Goal: Book appointment/travel/reservation

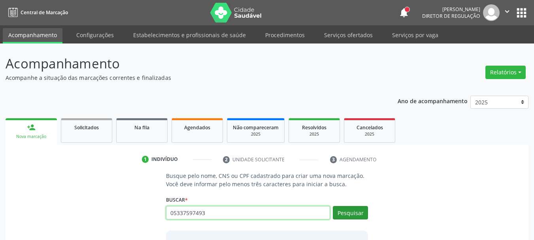
type input "05337597493"
click at [343, 216] on button "Pesquisar" at bounding box center [350, 212] width 35 height 13
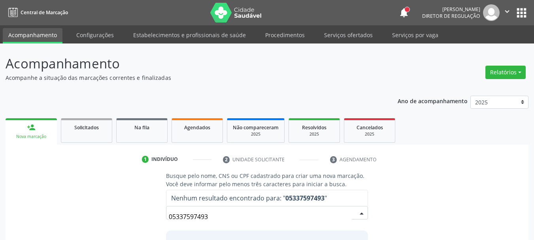
scroll to position [65, 0]
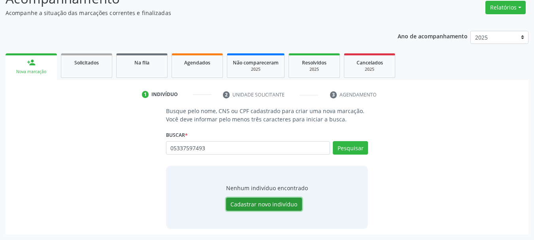
click at [291, 201] on button "Cadastrar novo indivíduo" at bounding box center [264, 204] width 76 height 13
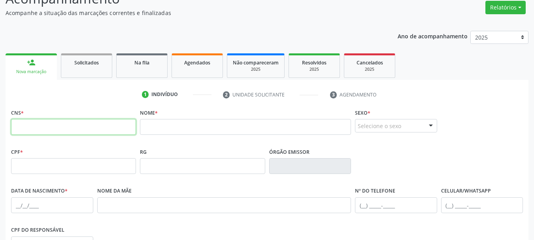
click at [39, 123] on input "text" at bounding box center [73, 127] width 125 height 16
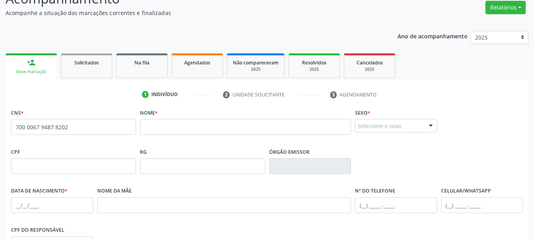
type input "700 0067 9487 8202"
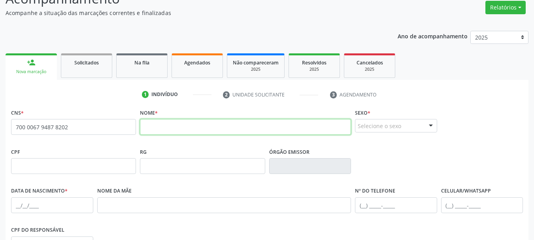
click at [175, 128] on input "text" at bounding box center [245, 127] width 211 height 16
type input "[PERSON_NAME]"
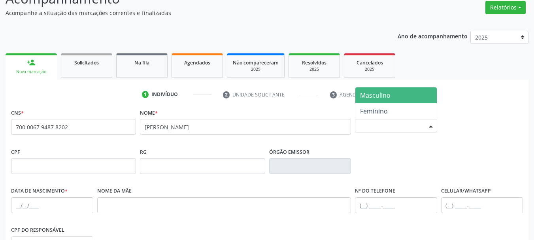
click at [383, 128] on div "Selecione o sexo" at bounding box center [396, 125] width 82 height 13
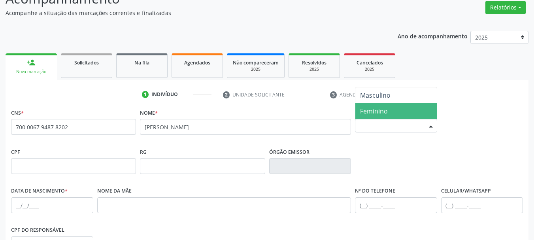
click at [385, 113] on span "Feminino" at bounding box center [374, 111] width 28 height 9
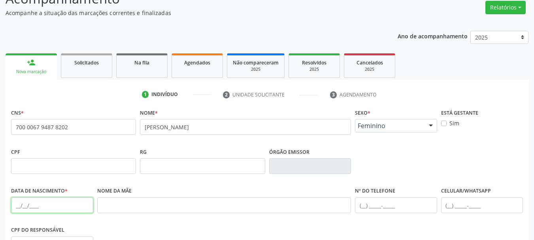
click at [19, 209] on input "text" at bounding box center [52, 205] width 82 height 16
type input "[DATE]"
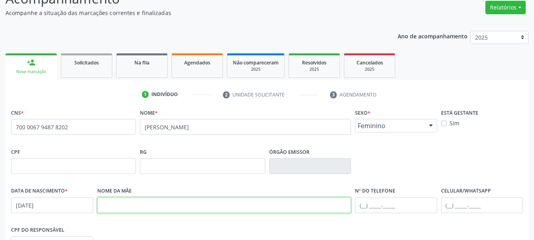
click at [178, 204] on input "text" at bounding box center [224, 205] width 254 height 16
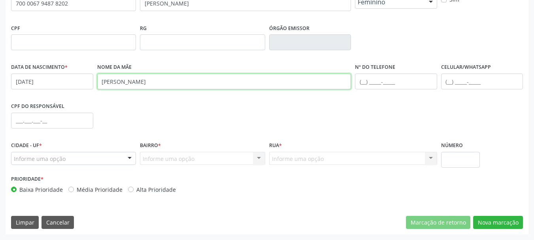
type input "[PERSON_NAME]"
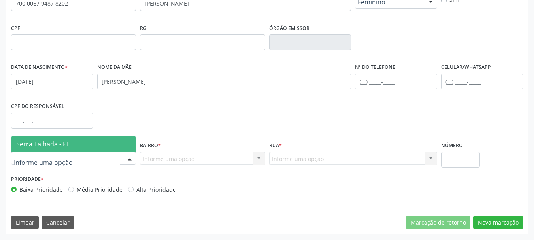
click at [54, 141] on span "Serra Talhada - PE" at bounding box center [43, 144] width 54 height 9
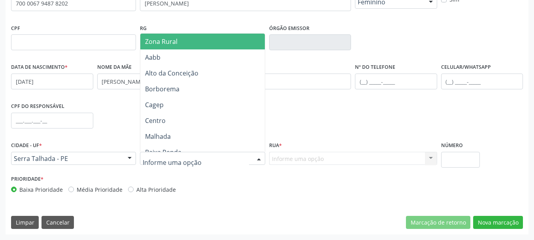
click at [203, 155] on div at bounding box center [202, 158] width 125 height 13
click at [195, 43] on span "Zona Rural" at bounding box center [203, 42] width 127 height 16
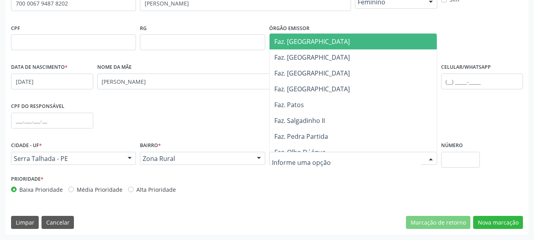
click at [315, 157] on div at bounding box center [353, 158] width 168 height 13
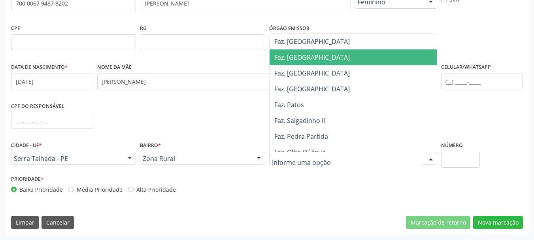
click at [313, 56] on span "Faz. [GEOGRAPHIC_DATA]" at bounding box center [355, 57] width 171 height 16
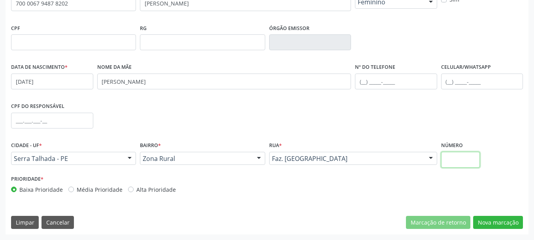
click at [453, 160] on input "text" at bounding box center [460, 160] width 39 height 16
type input "00"
click at [498, 222] on button "Nova marcação" at bounding box center [498, 222] width 50 height 13
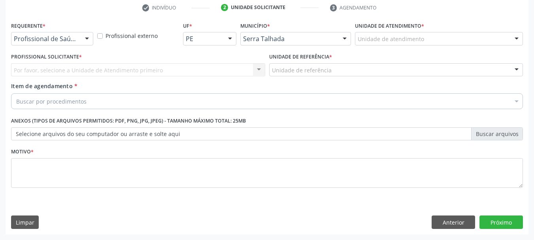
scroll to position [152, 0]
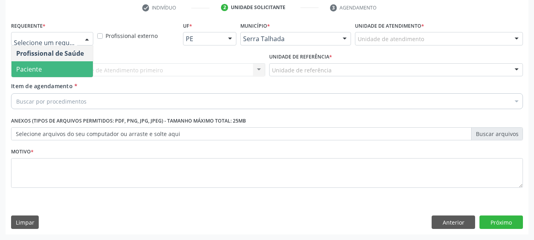
click at [63, 68] on span "Paciente" at bounding box center [51, 69] width 81 height 16
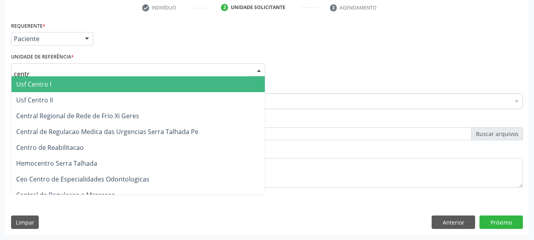
type input "centro"
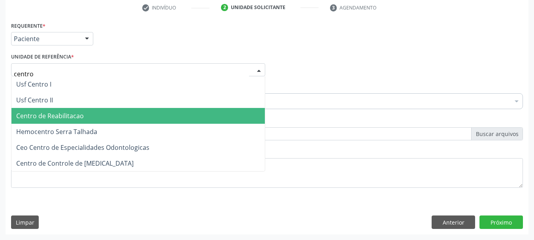
click at [71, 120] on span "Centro de Reabilitacao" at bounding box center [50, 115] width 68 height 9
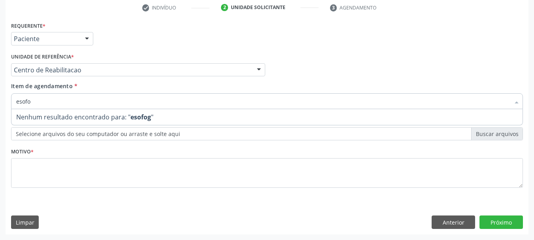
type input "esof"
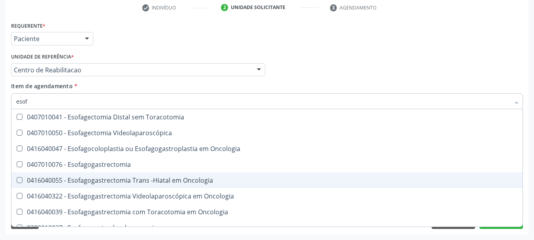
scroll to position [126, 0]
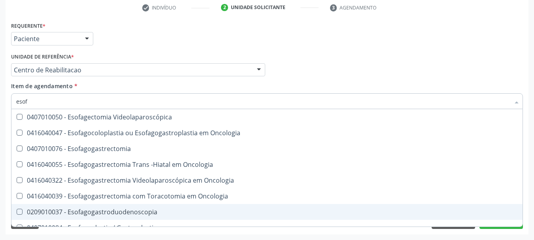
click at [120, 211] on div "0209010037 - Esofagogastroduodenoscopia" at bounding box center [267, 212] width 502 height 6
checkbox Esofagogastroduodenoscopia "true"
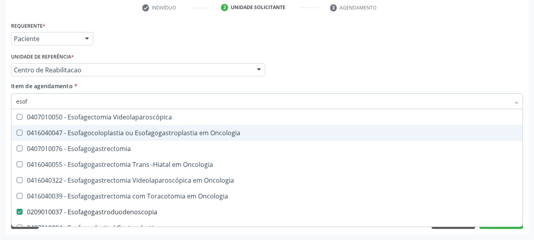
click at [347, 66] on div "Profissional Solicitante Por favor, selecione a Unidade de Atendimento primeiro…" at bounding box center [267, 66] width 516 height 31
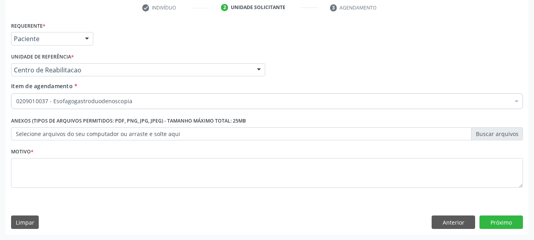
scroll to position [0, 0]
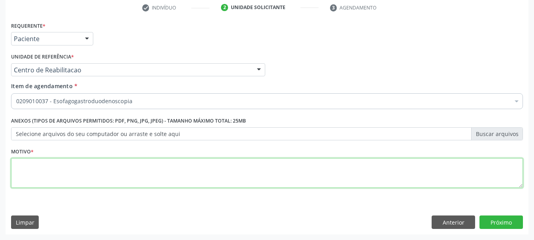
click at [66, 185] on textarea at bounding box center [267, 173] width 512 height 30
type textarea "....."
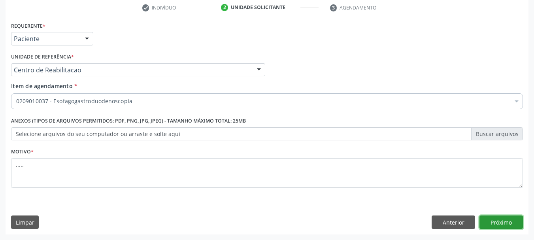
click at [500, 221] on button "Próximo" at bounding box center [500, 221] width 43 height 13
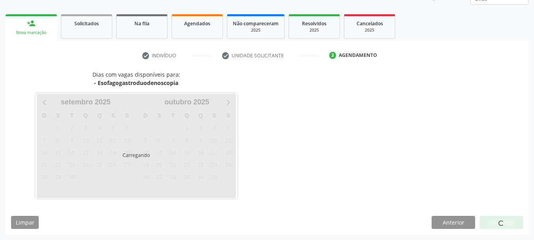
scroll to position [104, 0]
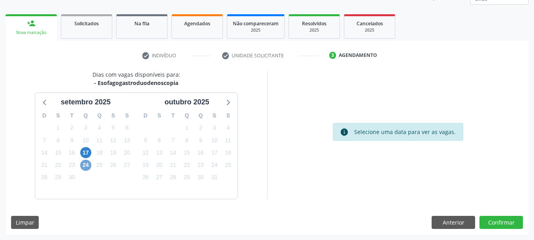
click at [84, 166] on span "24" at bounding box center [85, 165] width 11 height 11
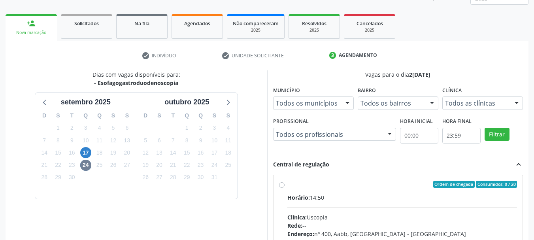
click at [287, 185] on label "Ordem de chegada Consumidos: 0 / 20 Horário: 14:50 Clínica: Uscopia Rede: -- En…" at bounding box center [402, 241] width 230 height 121
click at [280, 185] on input "Ordem de chegada Consumidos: 0 / 20 Horário: 14:50 Clínica: Uscopia Rede: -- En…" at bounding box center [282, 184] width 6 height 7
radio input "true"
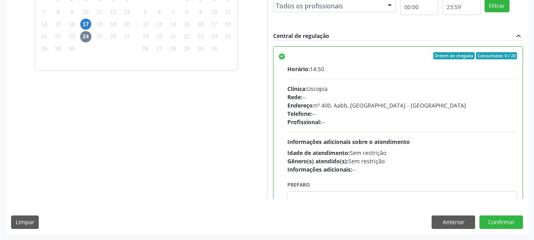
scroll to position [226, 0]
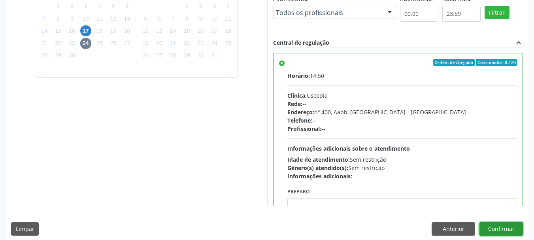
click at [517, 227] on button "Confirmar" at bounding box center [500, 228] width 43 height 13
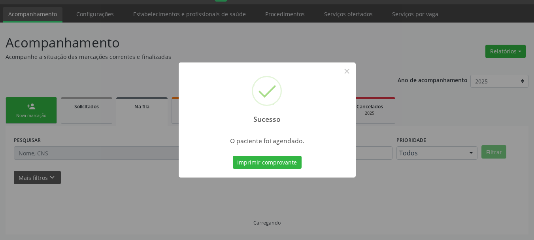
scroll to position [21, 0]
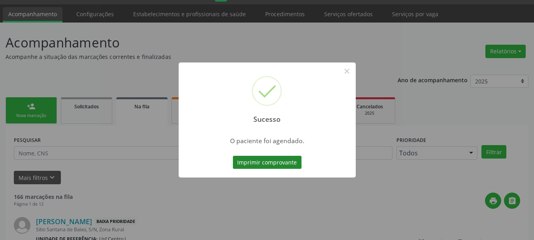
click at [257, 164] on button "Imprimir comprovante" at bounding box center [267, 162] width 69 height 13
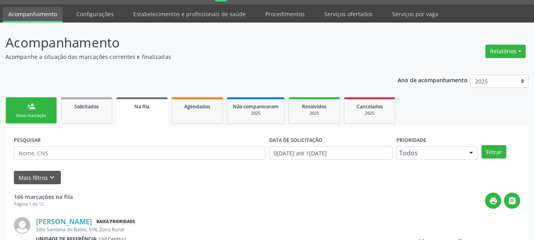
scroll to position [0, 0]
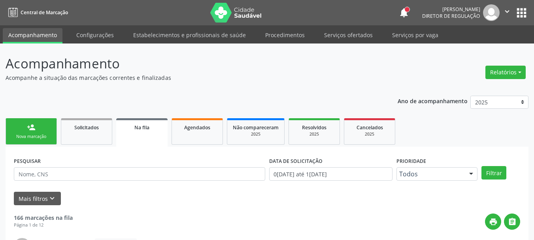
click at [520, 13] on button "apps" at bounding box center [522, 13] width 14 height 14
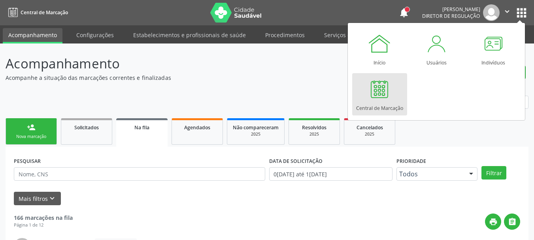
click at [396, 87] on link "Central de Marcação" at bounding box center [379, 94] width 55 height 42
